Goal: Complete application form

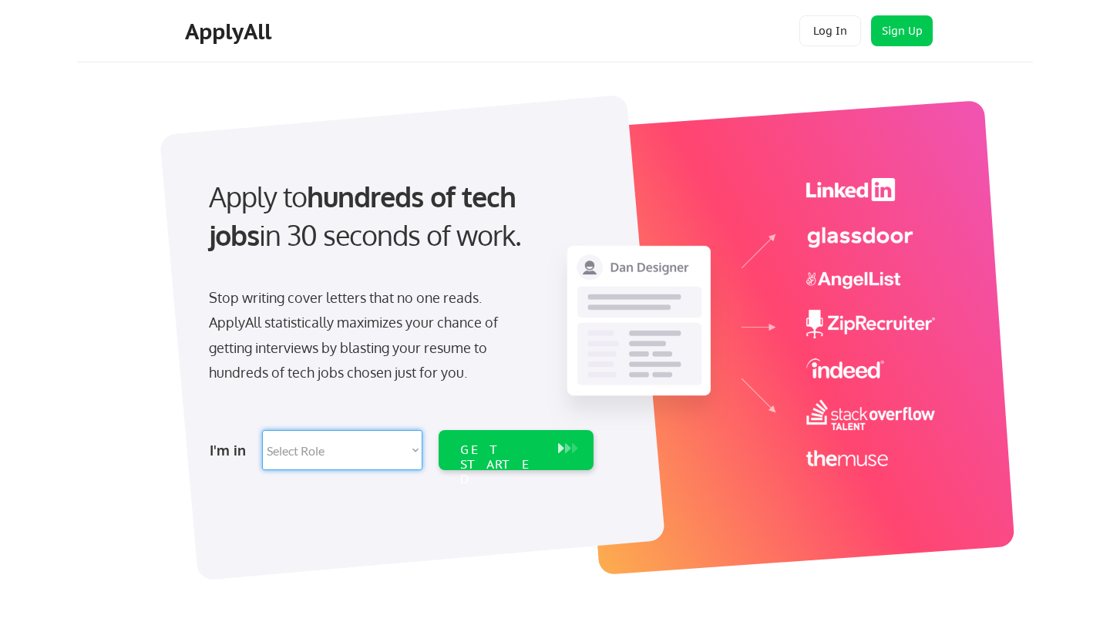
select select ""marketing___comms""
click at [476, 454] on div "GET STARTED" at bounding box center [501, 464] width 82 height 45
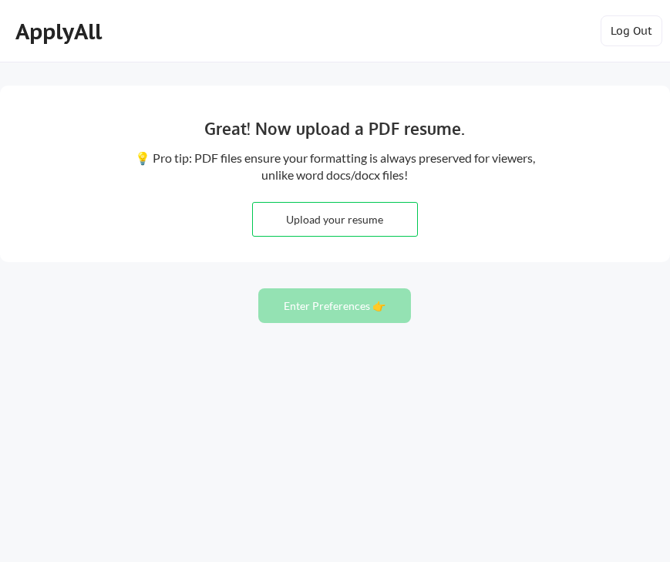
type input "C:\fakepath\[PERSON_NAME]:Resume.docx"
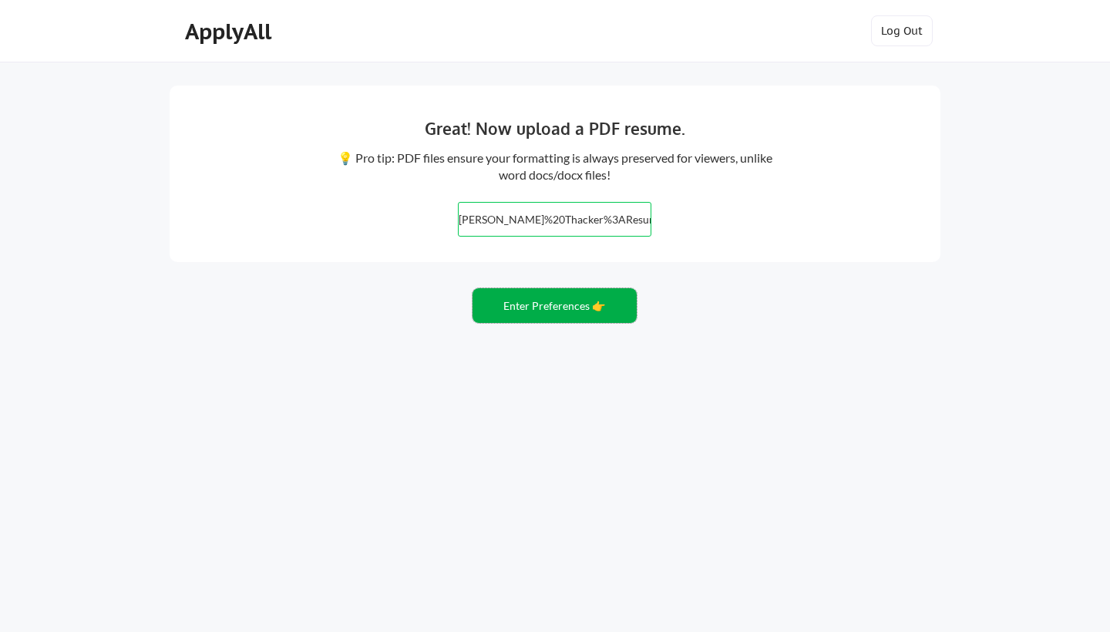
click at [523, 316] on button "Enter Preferences 👉" at bounding box center [554, 305] width 164 height 35
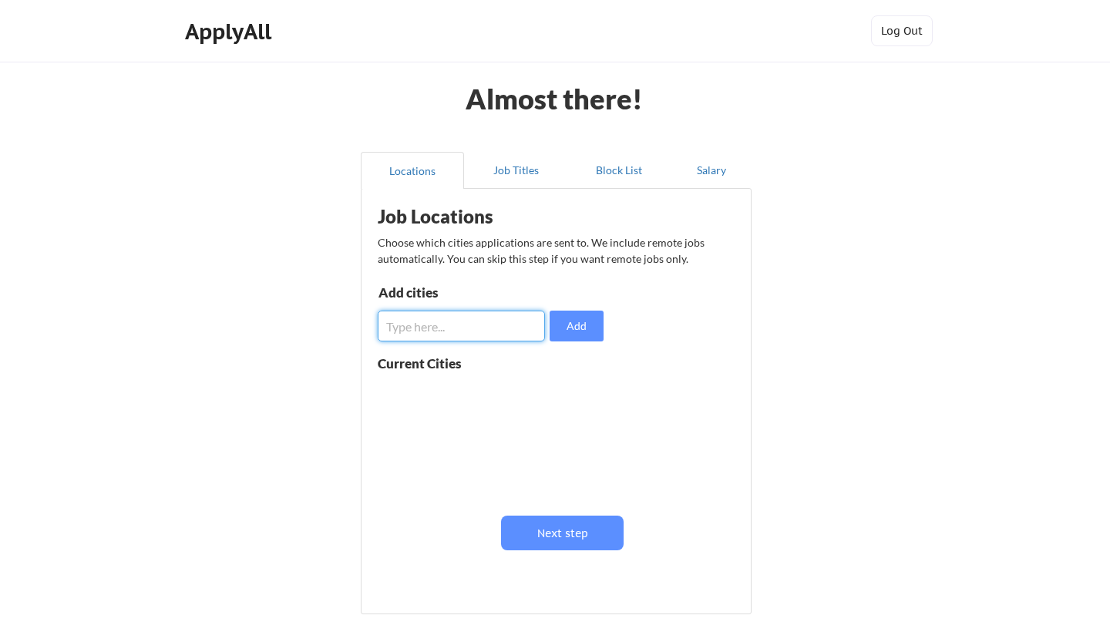
click at [502, 321] on input "input" at bounding box center [461, 326] width 167 height 31
type input "dallas"
click at [585, 331] on button "Add" at bounding box center [576, 326] width 54 height 31
click at [480, 339] on input "input" at bounding box center [461, 326] width 167 height 31
click at [552, 536] on button "Next step" at bounding box center [562, 532] width 123 height 35
